Goal: Information Seeking & Learning: Check status

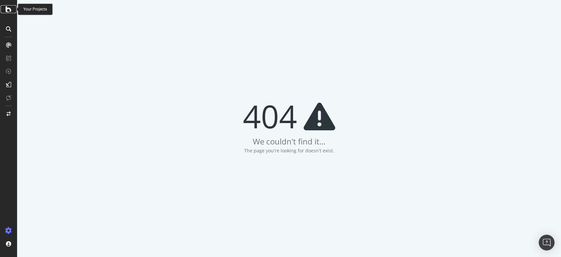
click at [7, 10] on icon at bounding box center [9, 9] width 6 height 8
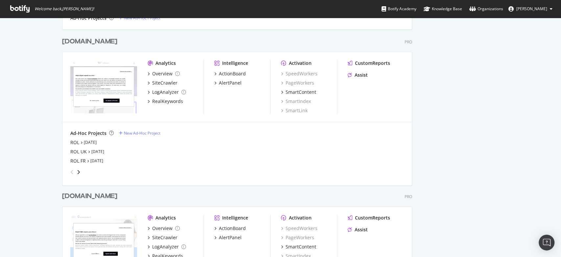
scroll to position [584, 0]
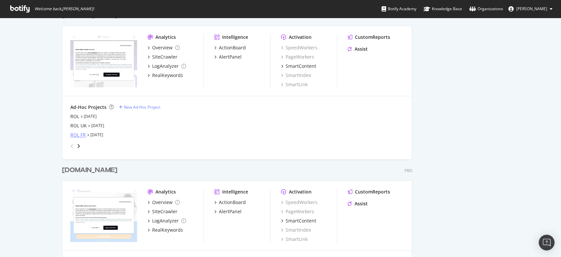
click at [74, 134] on div "ROL FR" at bounding box center [77, 135] width 15 height 7
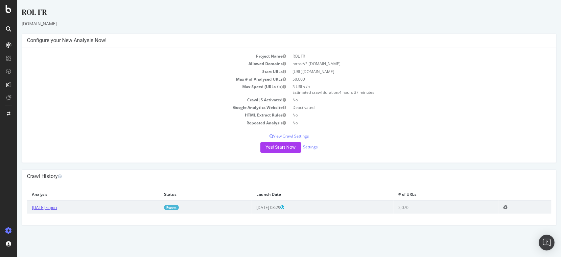
click at [47, 208] on link "[DATE] report" at bounding box center [44, 208] width 25 height 6
click at [7, 14] on div at bounding box center [8, 128] width 17 height 257
click at [10, 10] on icon at bounding box center [9, 9] width 6 height 8
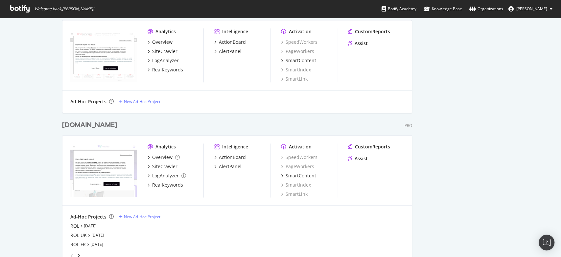
scroll to position [610, 0]
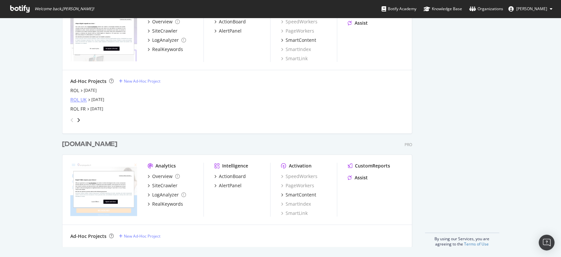
click at [75, 99] on div "ROL UK" at bounding box center [78, 99] width 16 height 7
